Goal: Information Seeking & Learning: Learn about a topic

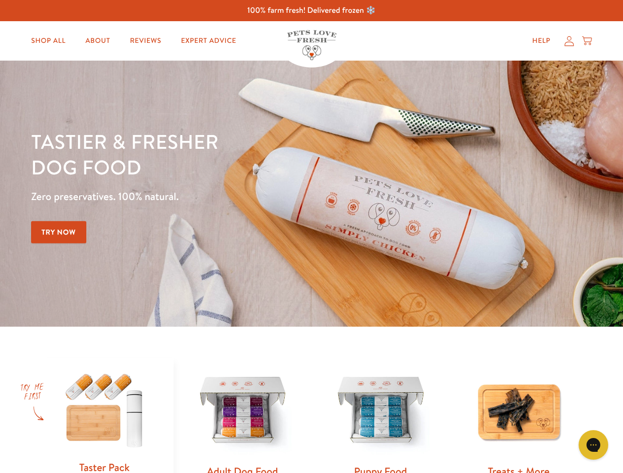
click at [311, 237] on div "Tastier & fresher dog food Zero preservatives. 100% natural. Try Now" at bounding box center [218, 194] width 374 height 130
click at [593, 445] on icon "Gorgias live chat" at bounding box center [592, 444] width 9 height 9
